Goal: Information Seeking & Learning: Compare options

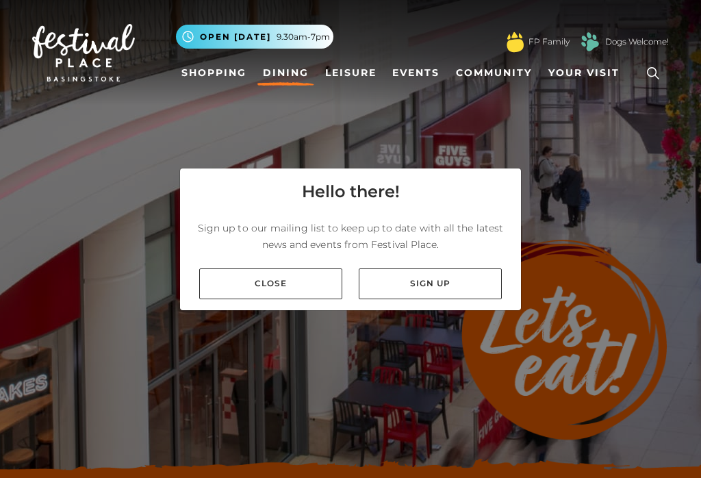
click at [301, 294] on link "Close" at bounding box center [270, 283] width 143 height 31
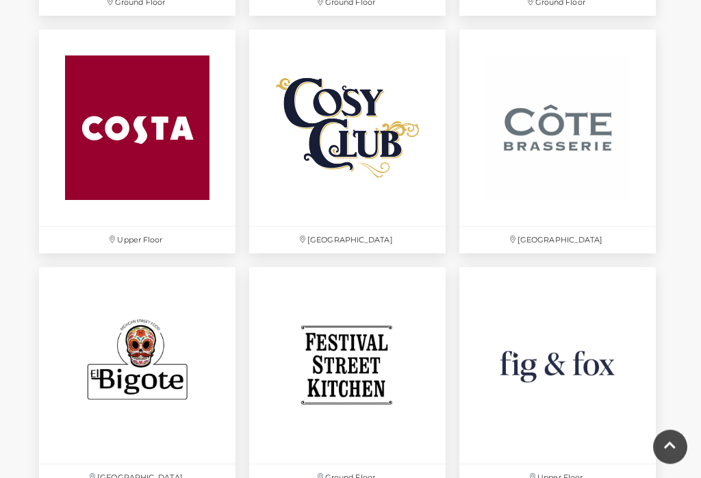
scroll to position [1821, 0]
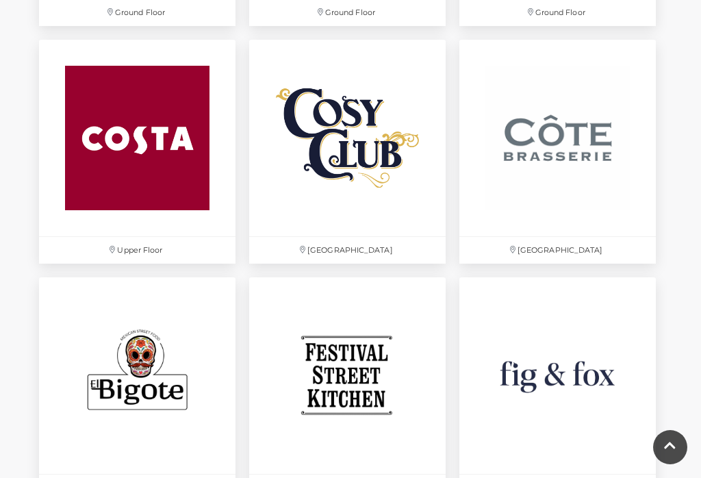
click at [366, 151] on img at bounding box center [347, 138] width 197 height 197
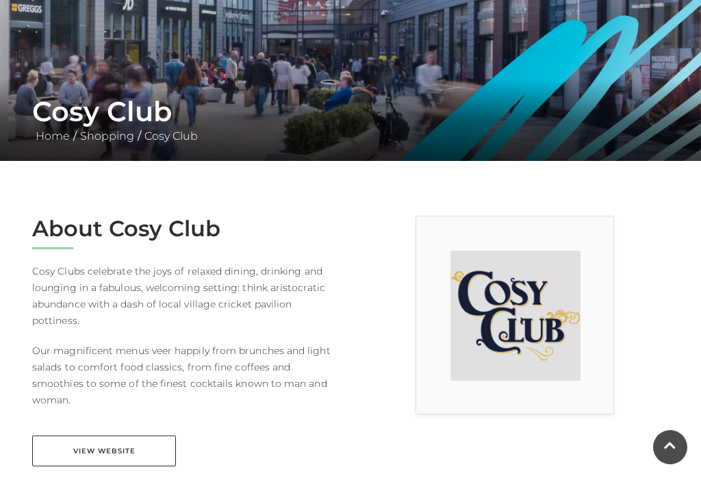
scroll to position [173, 0]
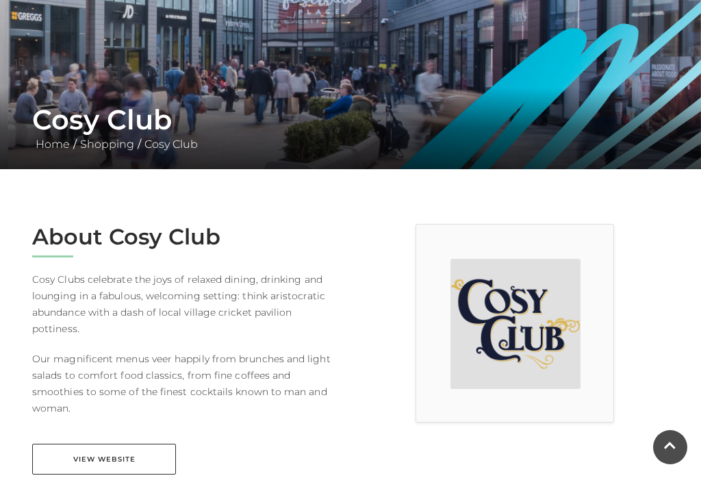
click at [125, 444] on link "View Website" at bounding box center [104, 459] width 144 height 31
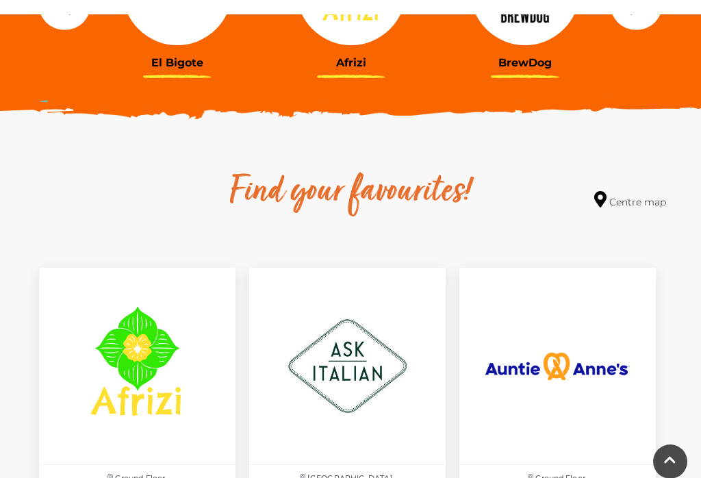
scroll to position [642, 0]
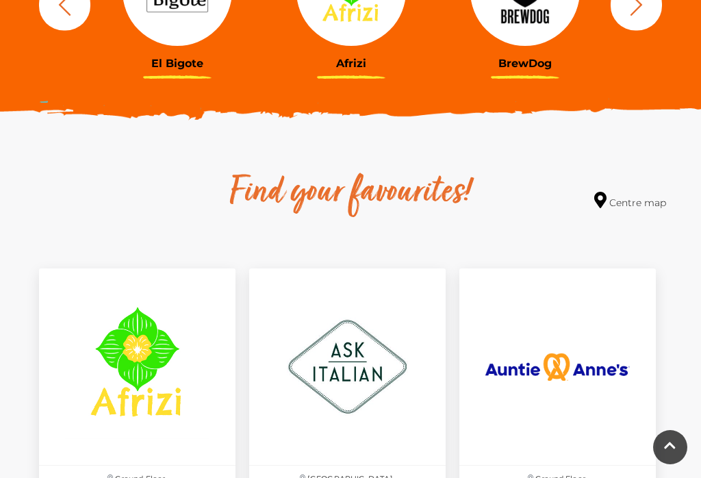
click at [359, 365] on img at bounding box center [347, 366] width 197 height 197
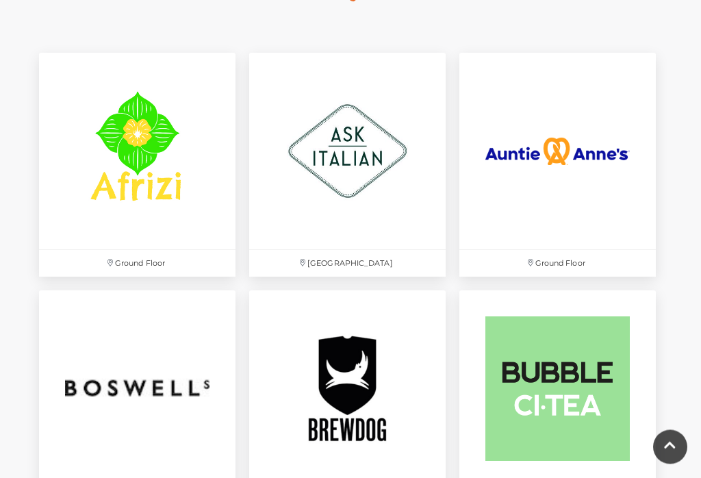
scroll to position [858, 0]
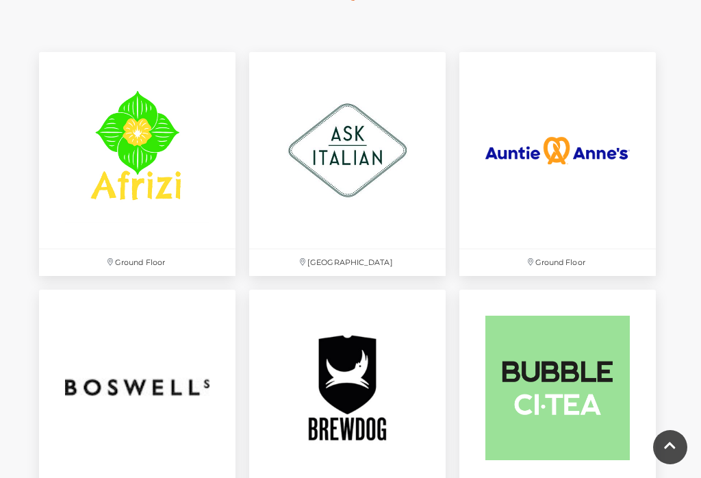
click at [558, 140] on img at bounding box center [558, 150] width 197 height 197
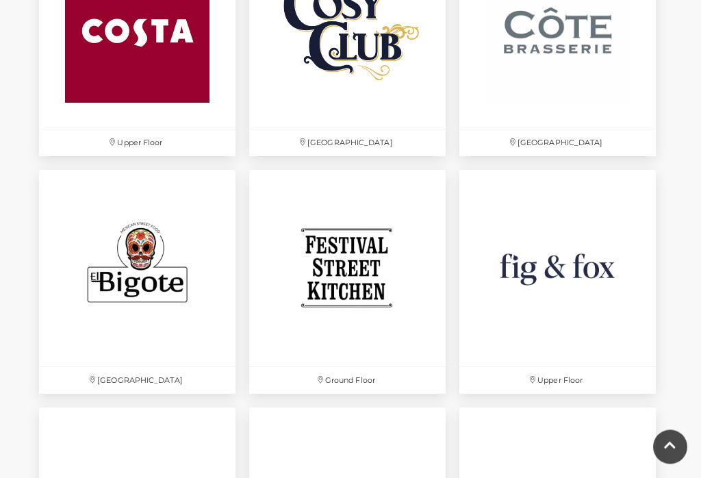
scroll to position [1929, 0]
click at [577, 271] on img at bounding box center [558, 268] width 197 height 197
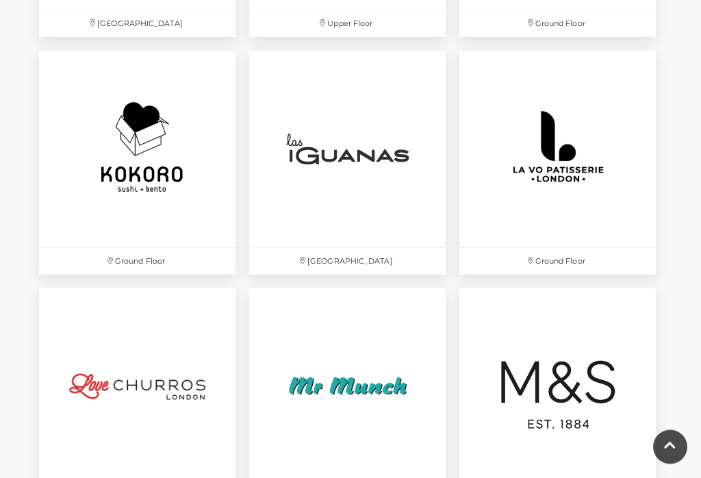
scroll to position [2761, 0]
click at [364, 173] on img at bounding box center [347, 148] width 197 height 197
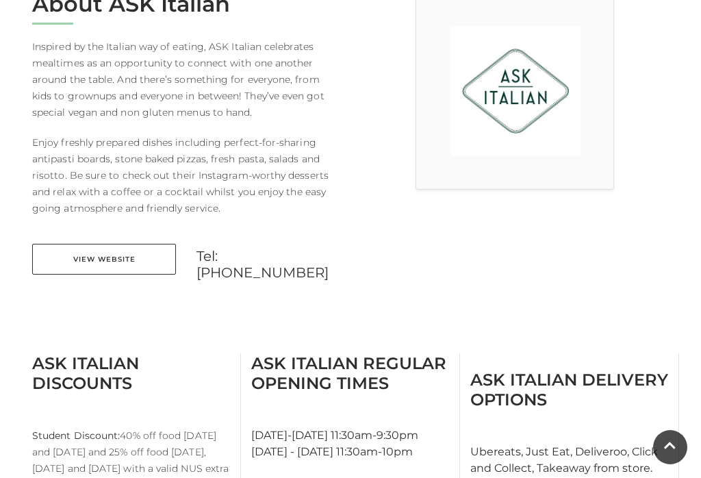
scroll to position [405, 0]
click at [151, 265] on link "View Website" at bounding box center [104, 260] width 144 height 31
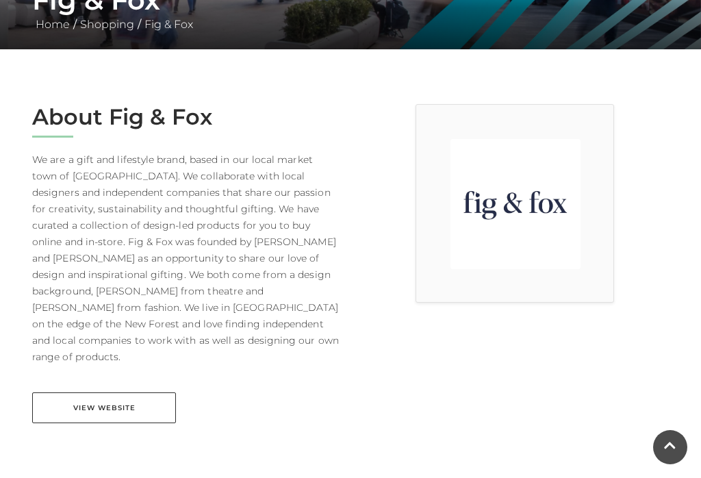
scroll to position [288, 0]
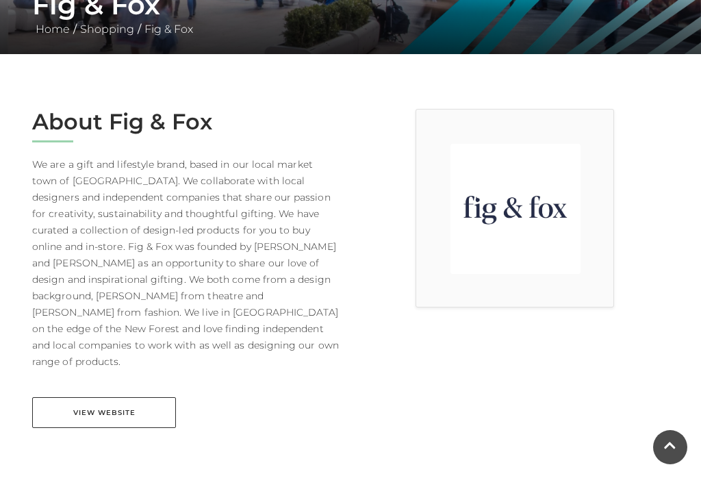
click at [87, 401] on link "View Website" at bounding box center [104, 412] width 144 height 31
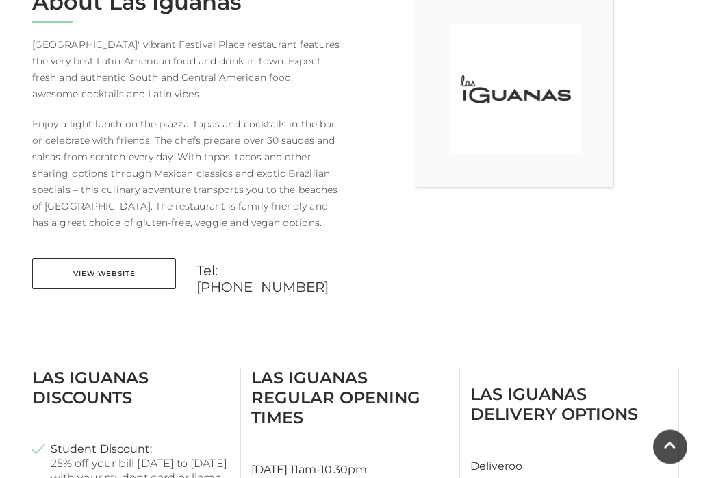
scroll to position [408, 0]
click at [77, 274] on link "View Website" at bounding box center [104, 273] width 144 height 31
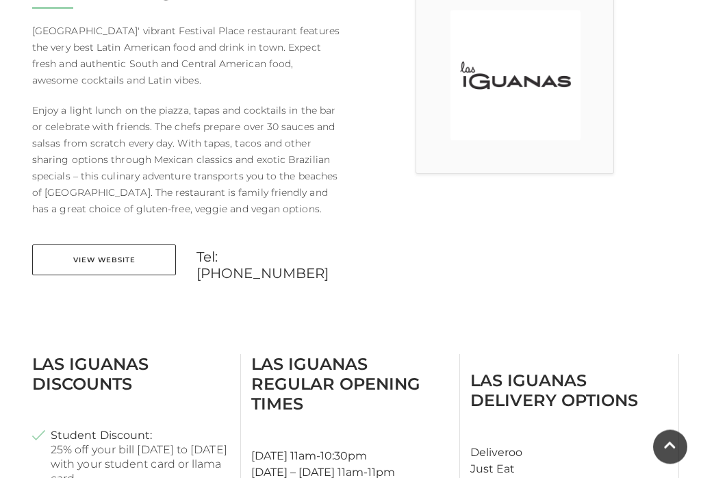
scroll to position [423, 0]
click at [95, 259] on link "View Website" at bounding box center [104, 259] width 144 height 31
